Goal: Transaction & Acquisition: Purchase product/service

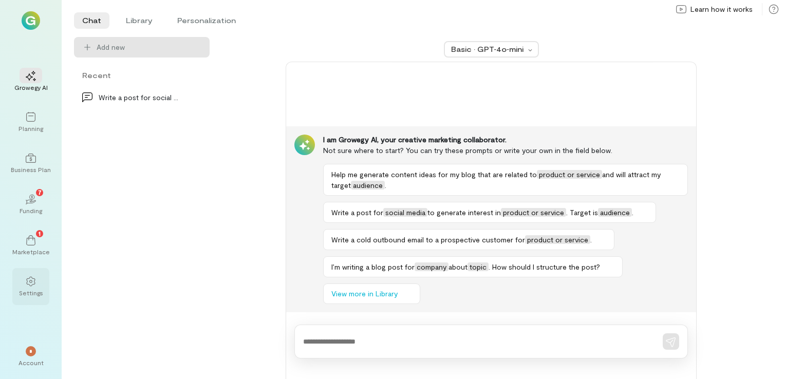
click at [34, 275] on div at bounding box center [31, 280] width 23 height 15
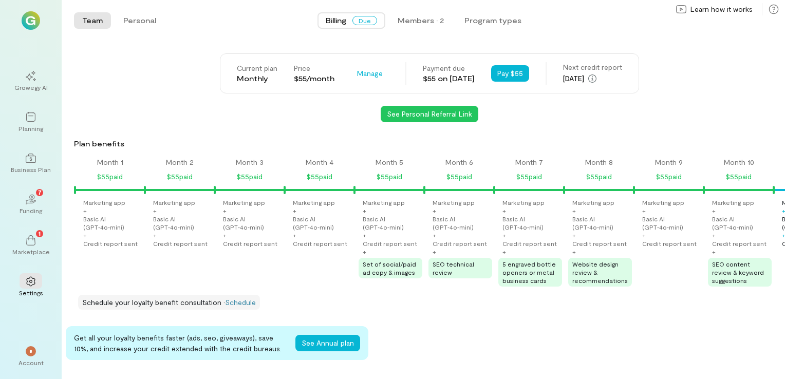
scroll to position [0, 594]
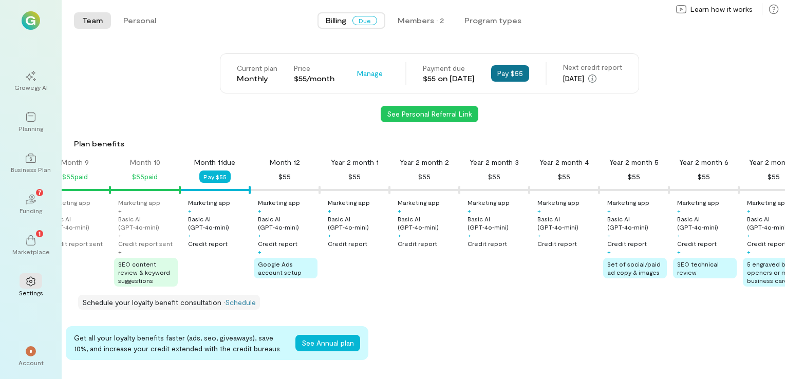
click at [517, 77] on button "Pay $55" at bounding box center [510, 73] width 38 height 16
click at [29, 350] on span "*" at bounding box center [31, 351] width 4 height 6
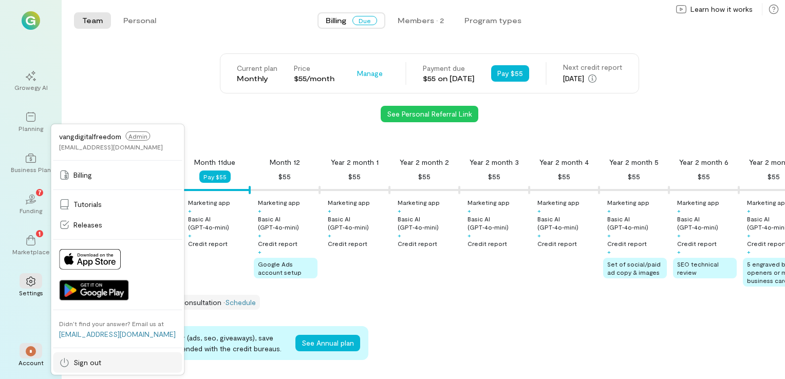
click at [69, 359] on div "Sign out" at bounding box center [117, 363] width 117 height 10
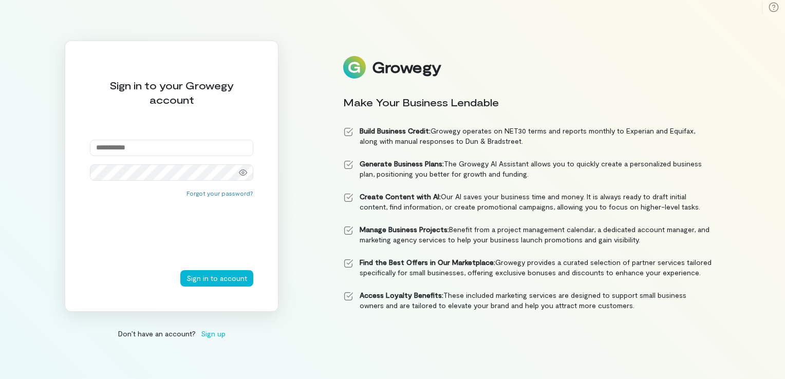
type input "**********"
